Goal: Transaction & Acquisition: Purchase product/service

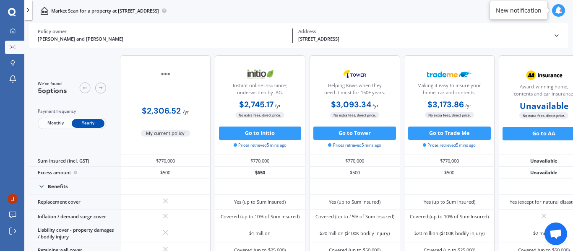
click at [29, 13] on div at bounding box center [28, 10] width 8 height 20
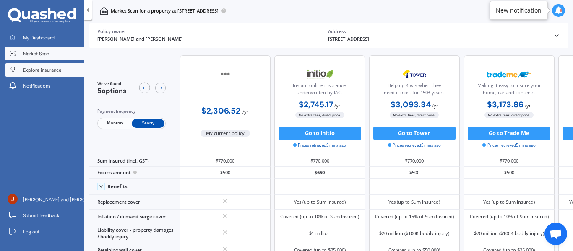
click at [40, 72] on span "Explore insurance" at bounding box center [42, 70] width 38 height 7
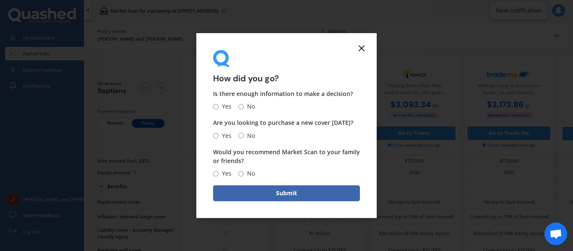
click at [216, 107] on input "Yes" at bounding box center [215, 106] width 5 height 5
radio input "true"
click at [239, 135] on input "No" at bounding box center [240, 135] width 5 height 5
radio input "true"
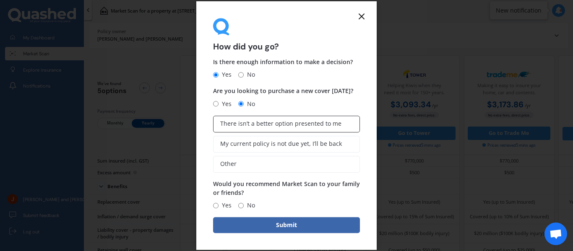
click at [280, 128] on label "There isn’t a better option presented to me" at bounding box center [286, 124] width 147 height 17
click at [0, 0] on input "There isn’t a better option presented to me" at bounding box center [0, 0] width 0 height 0
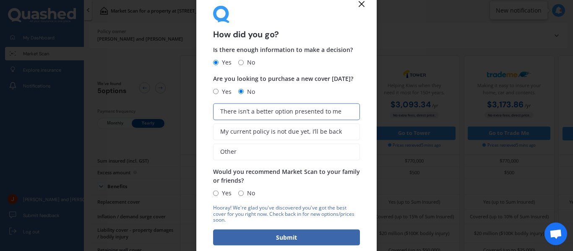
click at [217, 191] on input "Yes" at bounding box center [215, 192] width 5 height 5
radio input "true"
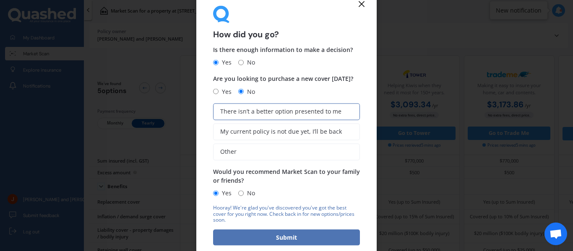
click at [273, 237] on button "Submit" at bounding box center [286, 238] width 147 height 16
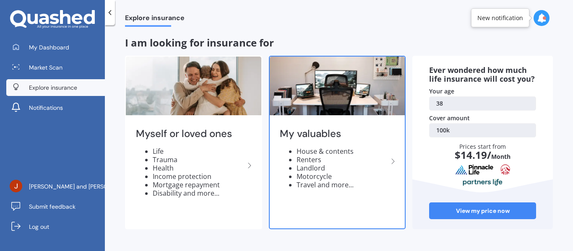
click at [332, 143] on div "My valuables House & contents Renters Landlord Motorcycle Travel and more..." at bounding box center [337, 161] width 135 height 88
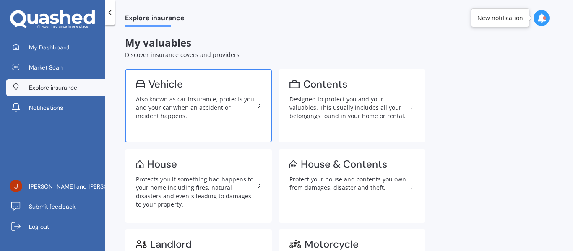
click at [181, 94] on link "Vehicle Also known as car insurance, protects you and your car when an accident…" at bounding box center [198, 105] width 147 height 73
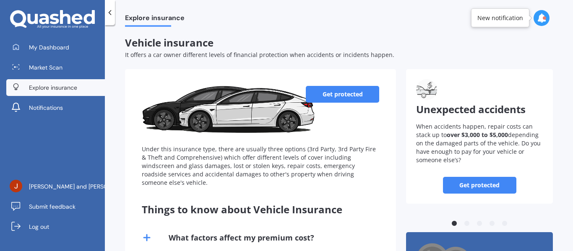
click at [334, 98] on link "Get protected" at bounding box center [342, 94] width 73 height 17
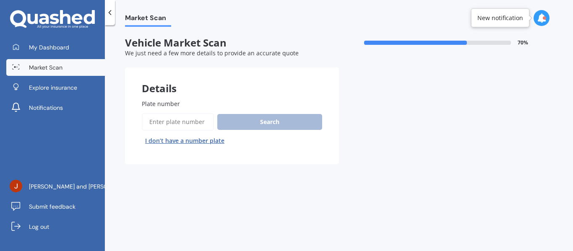
click at [173, 120] on input "Plate number" at bounding box center [178, 122] width 72 height 18
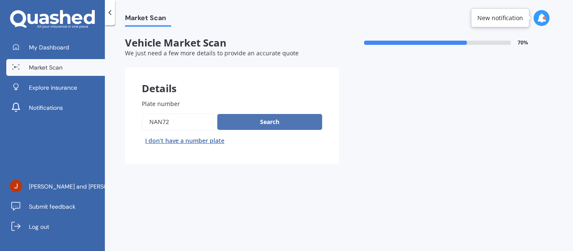
type input "nan72"
click at [282, 116] on button "Search" at bounding box center [269, 122] width 105 height 16
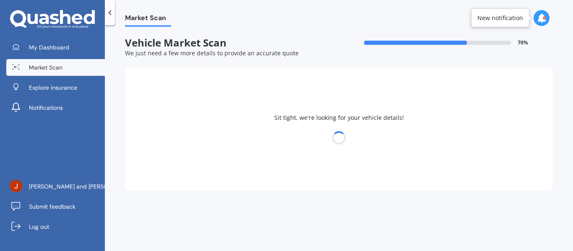
select select "TOYOTA"
select select "COROLLA"
select select "16"
select select "02"
select select "1987"
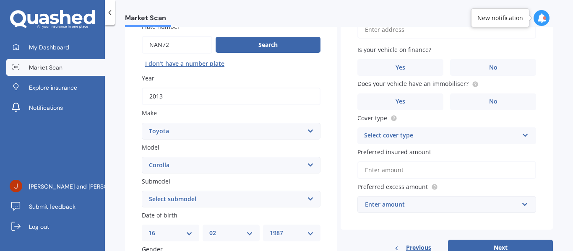
scroll to position [84, 0]
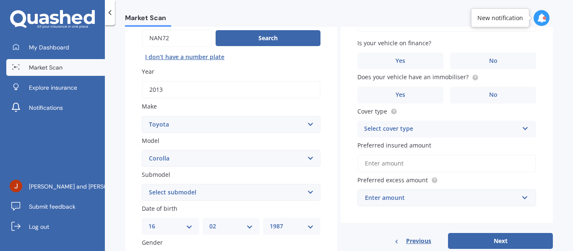
click at [300, 180] on div "Submodel Select submodel (All other) Axio Diesel [PERSON_NAME] 2WD [PERSON_NAME…" at bounding box center [231, 185] width 179 height 31
click at [299, 194] on select "Select submodel (All other) Axio Diesel [PERSON_NAME] 2WD [PERSON_NAME] 4WD FXG…" at bounding box center [231, 192] width 179 height 17
select select "[PERSON_NAME] 2WD"
click at [142, 184] on select "Select submodel (All other) Axio Diesel [PERSON_NAME] 2WD [PERSON_NAME] 4WD FXG…" at bounding box center [231, 192] width 179 height 17
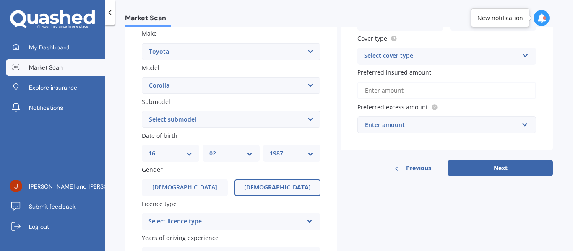
scroll to position [168, 0]
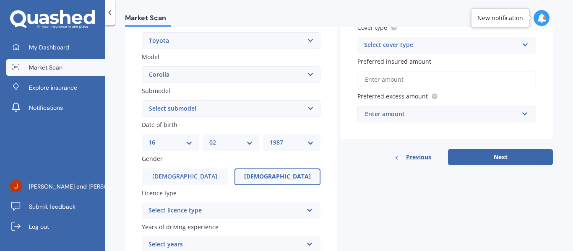
click at [211, 211] on div "Select licence type" at bounding box center [225, 211] width 154 height 10
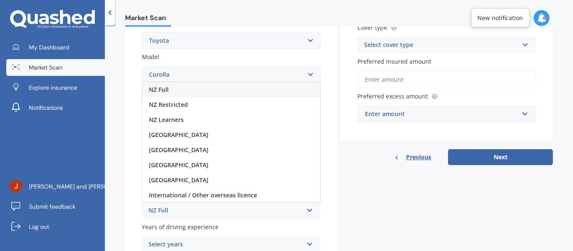
click at [179, 90] on div "NZ Full" at bounding box center [231, 89] width 178 height 15
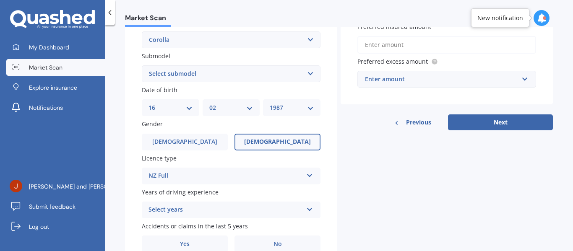
scroll to position [242, 0]
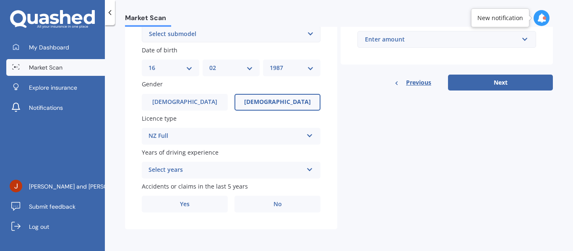
click at [197, 168] on div "Select years" at bounding box center [225, 170] width 154 height 10
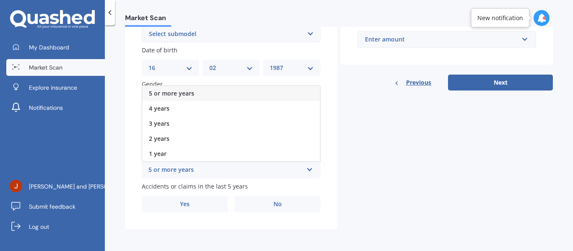
click at [189, 90] on span "5 or more years" at bounding box center [171, 93] width 45 height 8
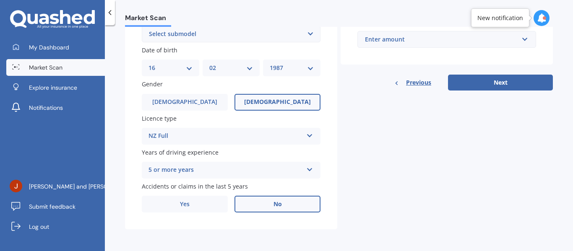
click at [268, 209] on label "No" at bounding box center [277, 204] width 86 height 17
click at [0, 0] on input "No" at bounding box center [0, 0] width 0 height 0
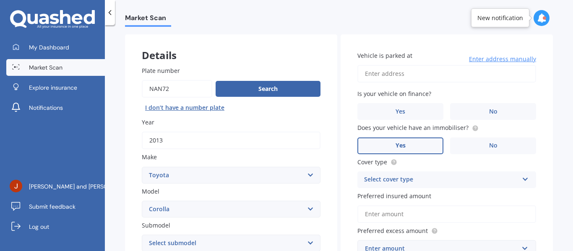
scroll to position [33, 0]
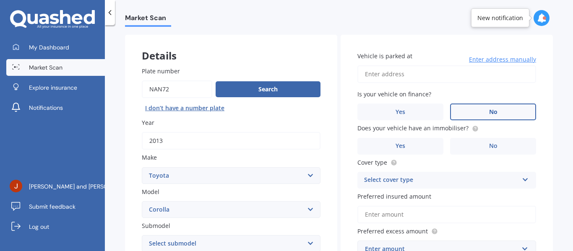
click at [465, 113] on label "No" at bounding box center [493, 112] width 86 height 17
click at [0, 0] on input "No" at bounding box center [0, 0] width 0 height 0
click at [472, 129] on circle at bounding box center [474, 128] width 5 height 5
click at [421, 143] on label "Yes" at bounding box center [400, 146] width 86 height 17
click at [0, 0] on input "Yes" at bounding box center [0, 0] width 0 height 0
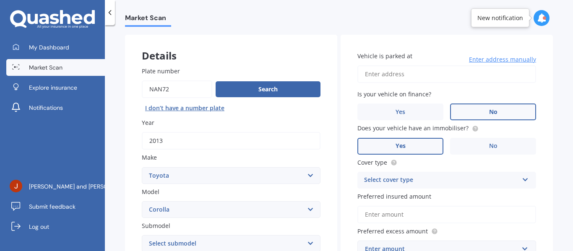
click at [412, 183] on div "Select cover type" at bounding box center [441, 180] width 154 height 10
click at [411, 196] on div "Comprehensive" at bounding box center [447, 196] width 178 height 15
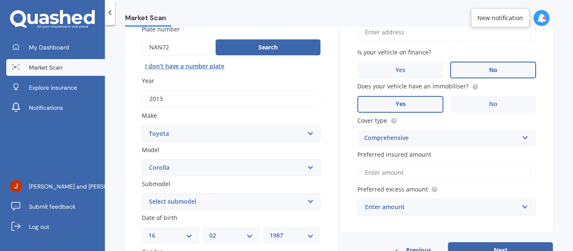
click at [410, 176] on input "Preferred insured amount" at bounding box center [446, 173] width 179 height 18
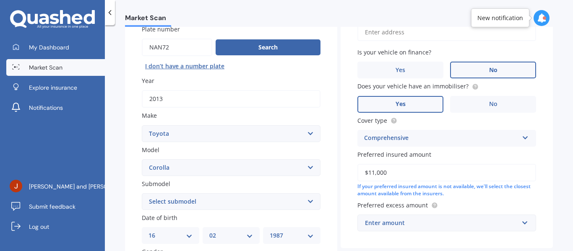
type input "$11,000"
click at [421, 205] on span "Preferred excess amount" at bounding box center [392, 205] width 70 height 8
click at [438, 225] on div "Enter amount" at bounding box center [441, 222] width 153 height 9
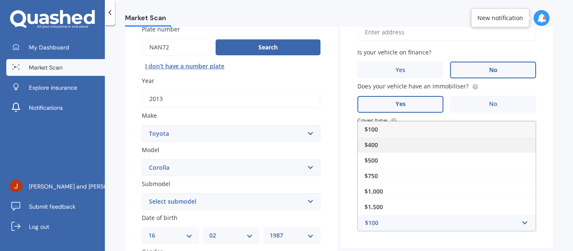
click at [389, 144] on div "$400" at bounding box center [447, 145] width 178 height 16
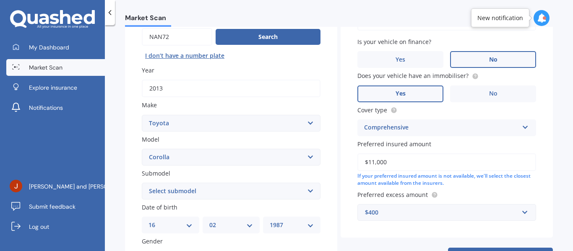
scroll to position [159, 0]
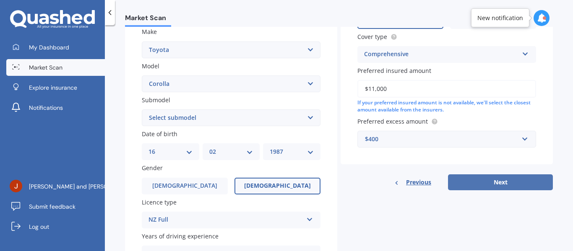
click at [490, 179] on button "Next" at bounding box center [500, 182] width 105 height 16
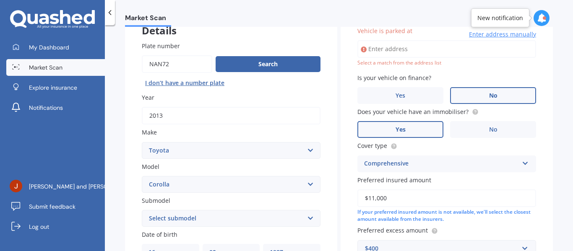
scroll to position [57, 0]
click at [405, 50] on input "Vehicle is parked at" at bounding box center [446, 50] width 179 height 18
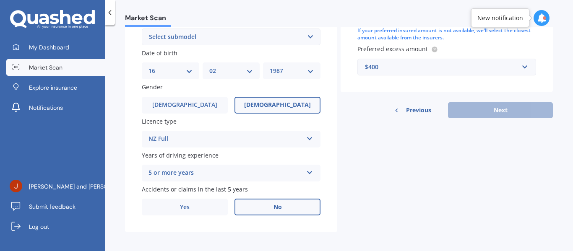
scroll to position [242, 0]
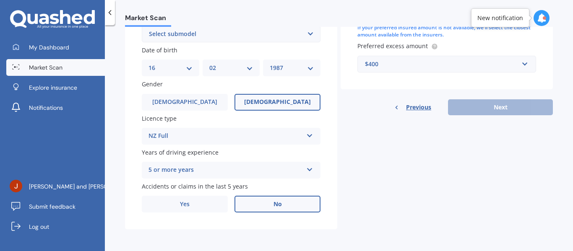
click at [476, 109] on div "Previous Next" at bounding box center [447, 107] width 212 height 16
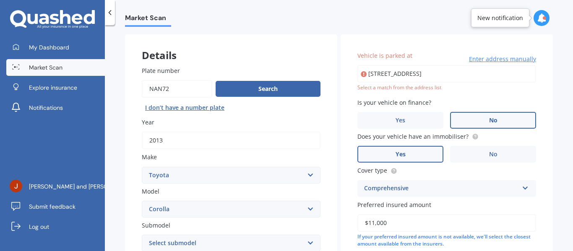
scroll to position [33, 0]
click at [511, 73] on input "[STREET_ADDRESS]" at bounding box center [446, 74] width 179 height 18
drag, startPoint x: 514, startPoint y: 72, endPoint x: 329, endPoint y: 78, distance: 185.1
click at [329, 78] on div "Details Plate number Search I don’t have a number plate Year [DATE] Make Select…" at bounding box center [339, 237] width 428 height 405
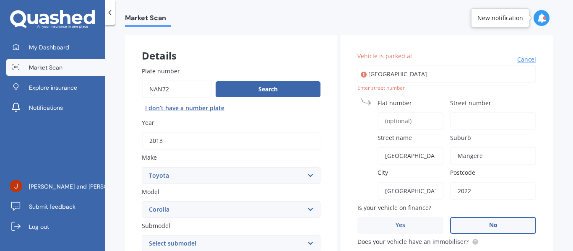
click at [476, 74] on input "[GEOGRAPHIC_DATA]" at bounding box center [446, 74] width 179 height 18
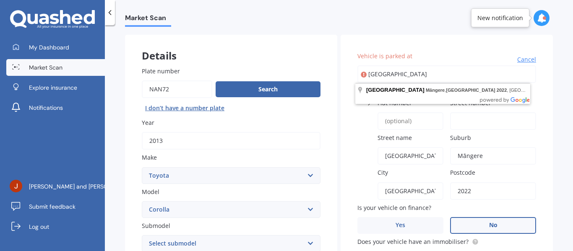
drag, startPoint x: 501, startPoint y: 75, endPoint x: 301, endPoint y: 73, distance: 200.0
click at [301, 73] on div "Details Plate number Search I don’t have a number plate Year [DATE] Make Select…" at bounding box center [339, 237] width 428 height 405
type input "as"
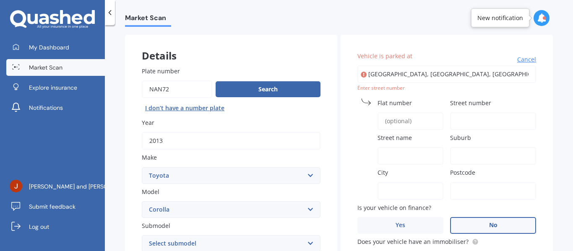
type input "[STREET_ADDRESS]"
type input "Ashgrove Terrace"
type input "Somerfield"
type input "[GEOGRAPHIC_DATA]"
type input "8024"
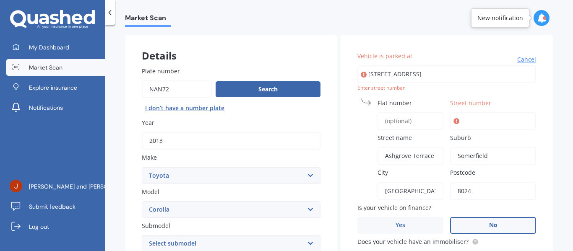
click at [472, 123] on input "Street number" at bounding box center [493, 121] width 86 height 18
type input "259"
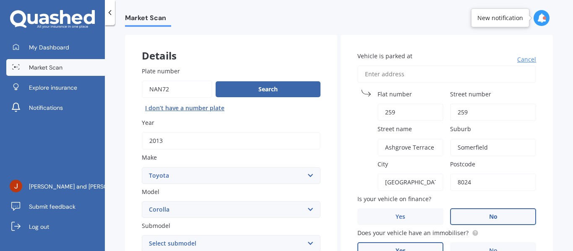
drag, startPoint x: 429, startPoint y: 115, endPoint x: 330, endPoint y: 112, distance: 99.4
click at [330, 112] on div "Details Plate number Search I don’t have a number plate Year [DATE] Make Select…" at bounding box center [339, 237] width 428 height 405
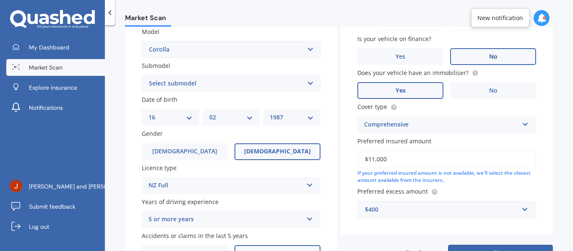
scroll to position [242, 0]
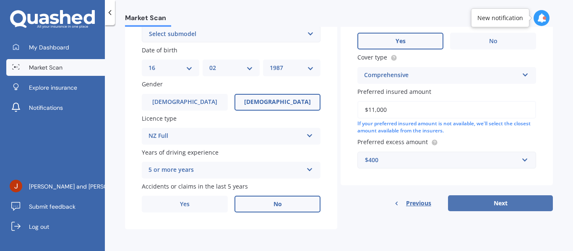
click at [476, 197] on button "Next" at bounding box center [500, 203] width 105 height 16
select select "16"
select select "02"
select select "1987"
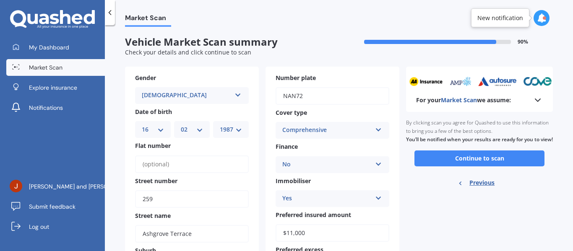
scroll to position [0, 0]
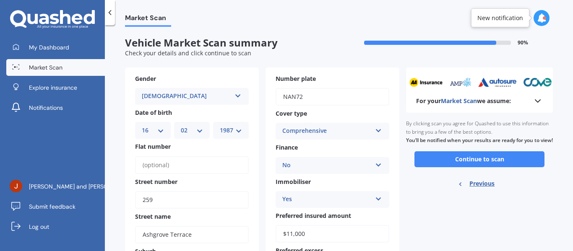
click at [534, 101] on icon at bounding box center [538, 101] width 10 height 10
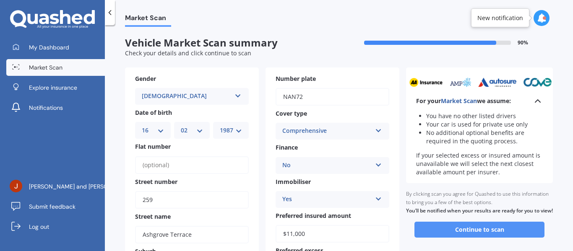
click at [486, 238] on button "Continue to scan" at bounding box center [479, 230] width 130 height 16
